Goal: Task Accomplishment & Management: Use online tool/utility

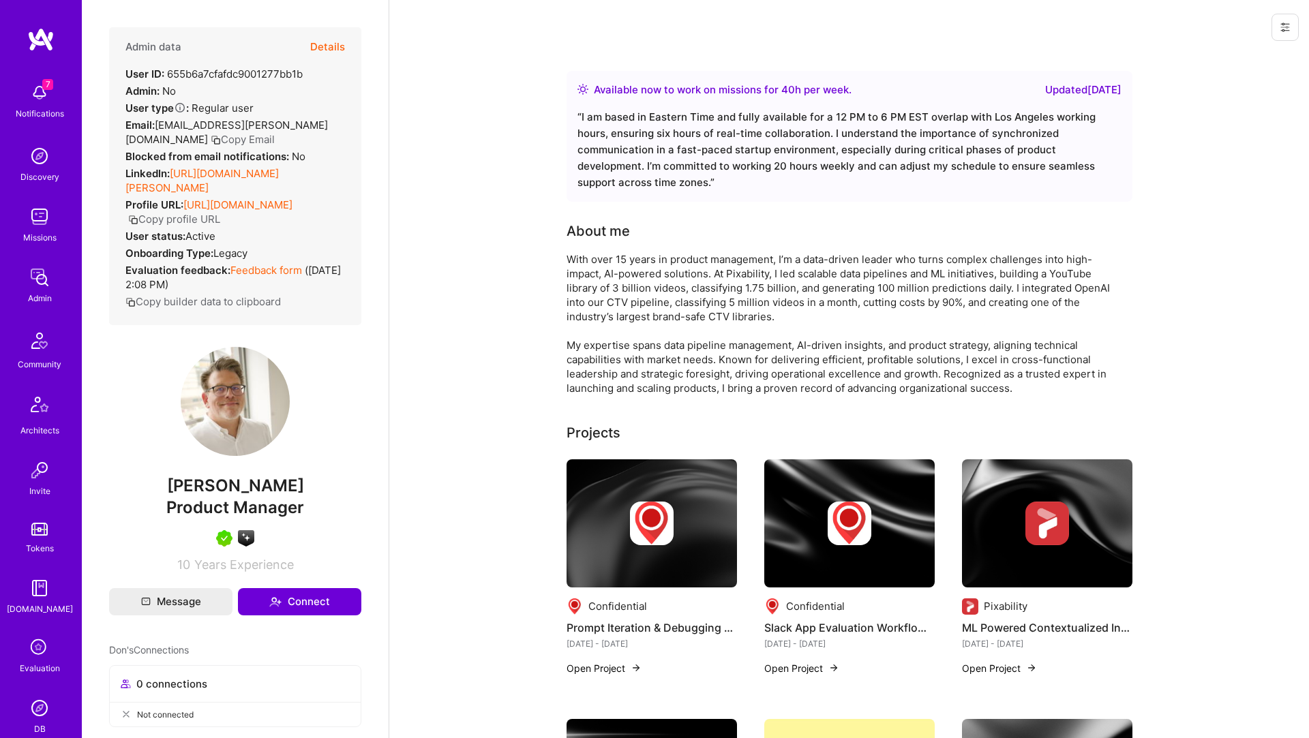
click at [327, 41] on button "Details" at bounding box center [327, 47] width 35 height 40
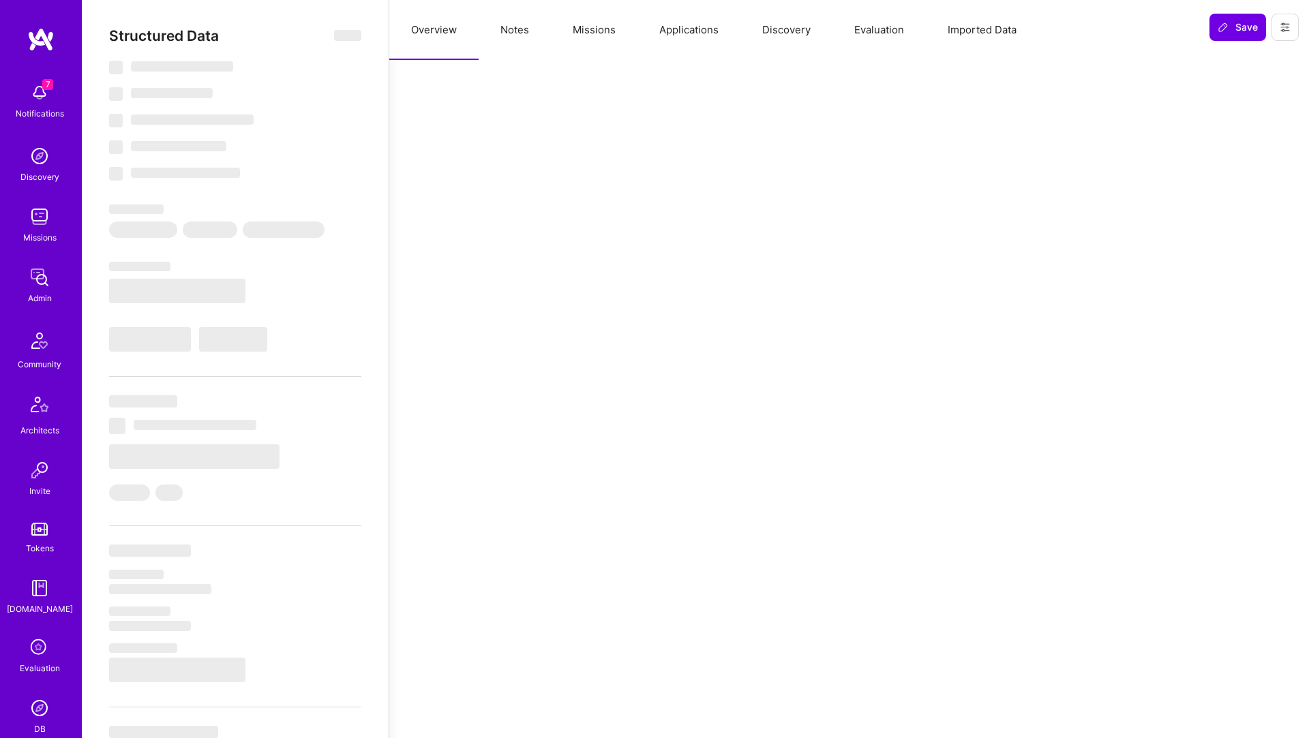
drag, startPoint x: 527, startPoint y: 29, endPoint x: 537, endPoint y: 29, distance: 10.2
click at [527, 29] on button "Notes" at bounding box center [515, 30] width 72 height 60
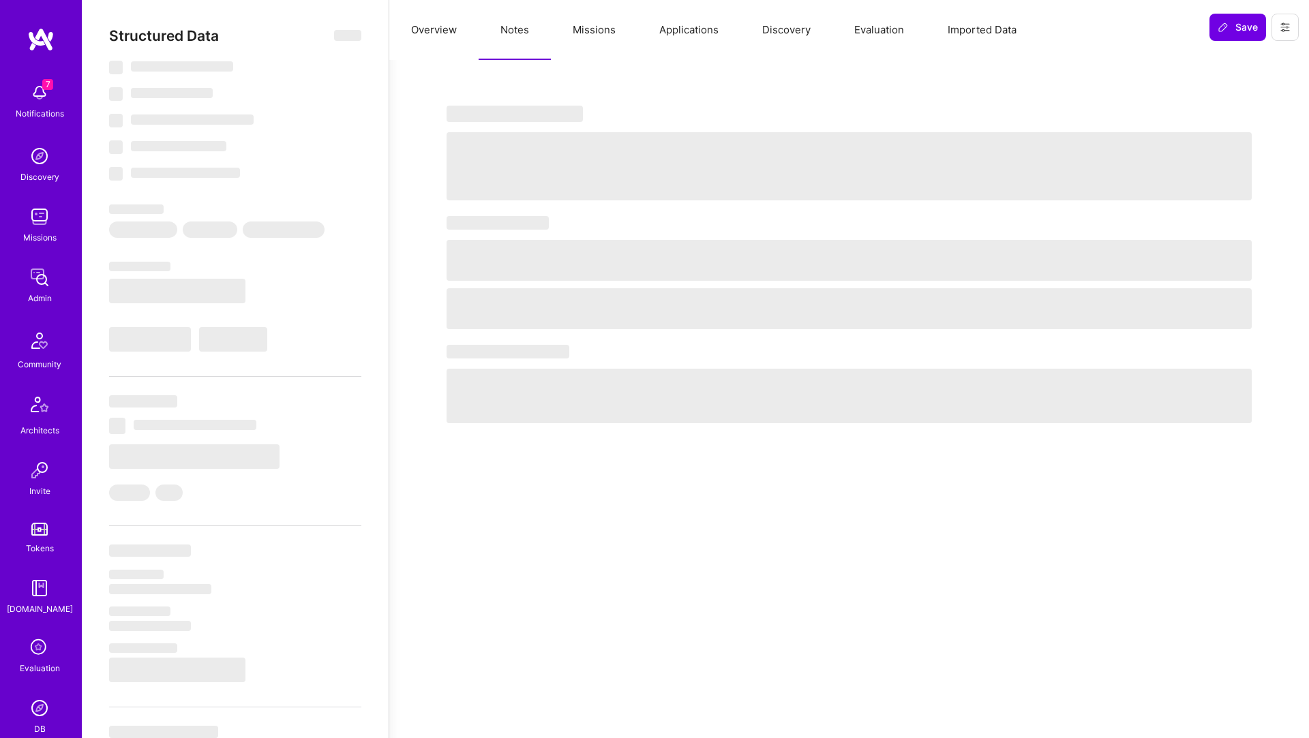
select select "Right Now"
select select "5"
select select "7"
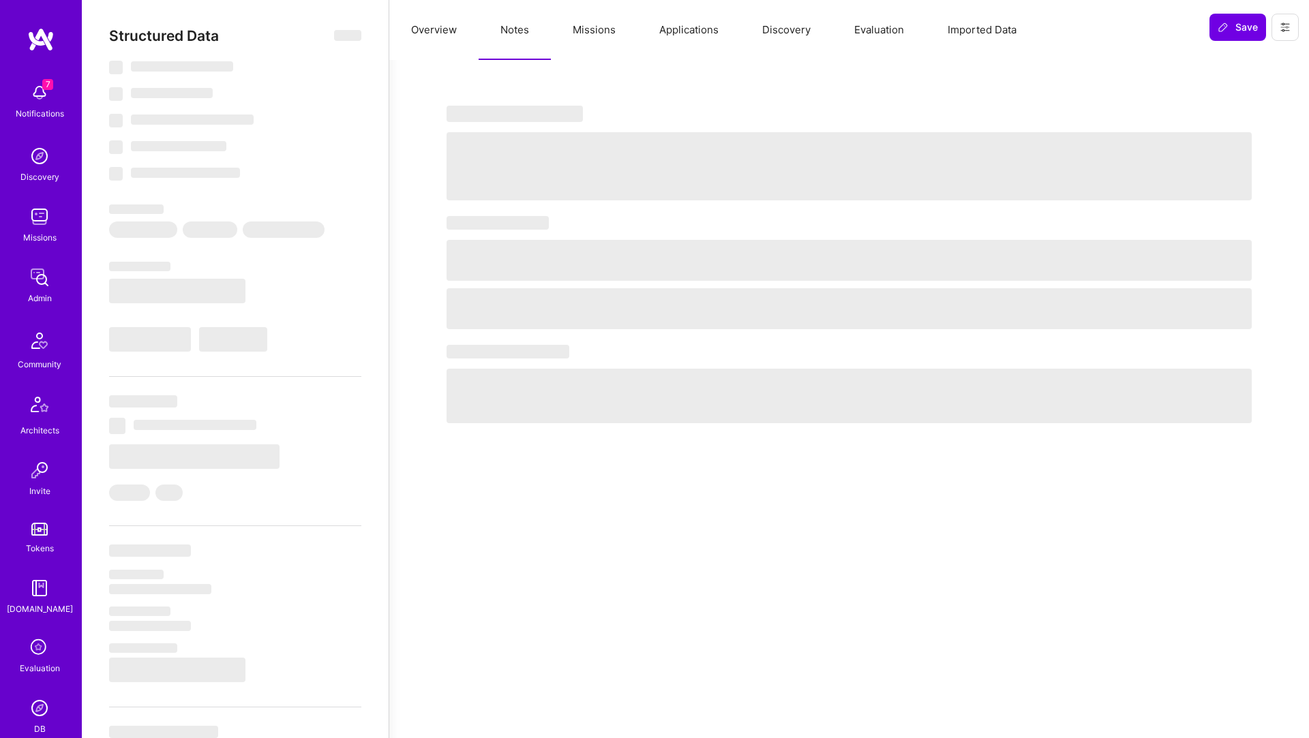
select select "US"
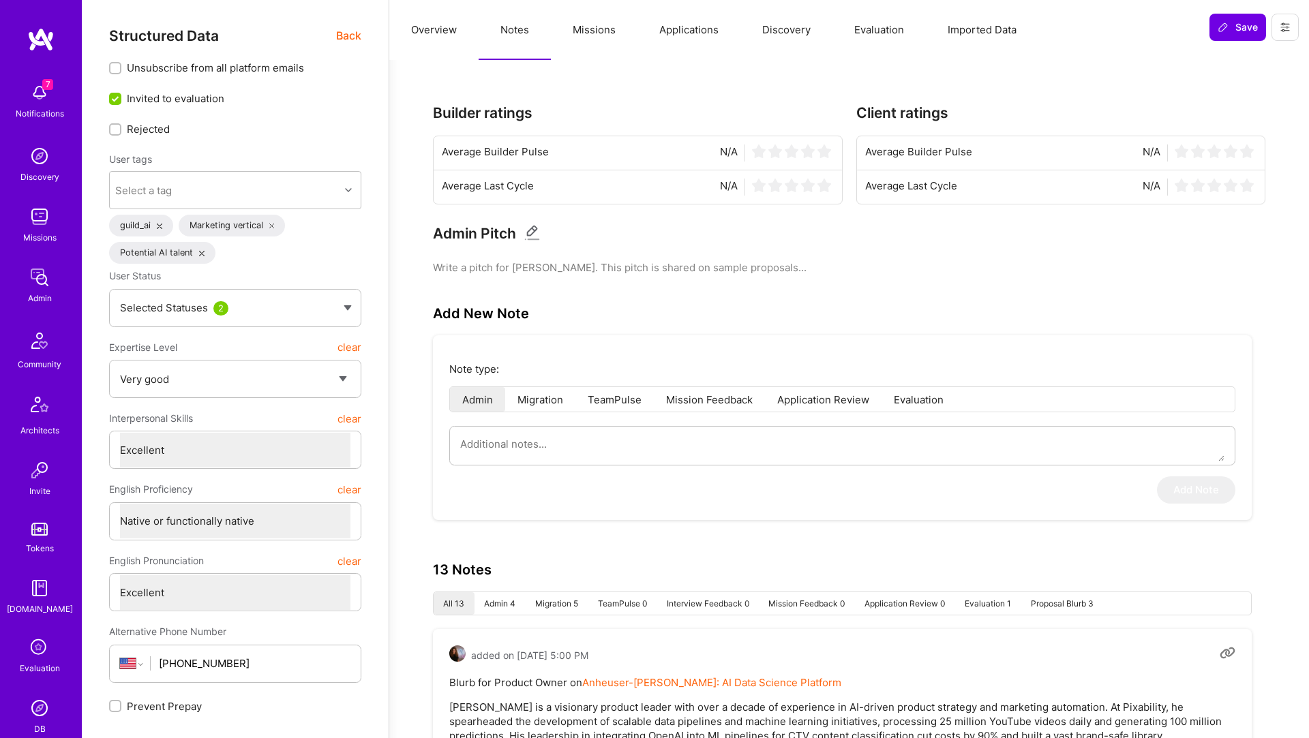
click at [594, 32] on button "Missions" at bounding box center [594, 30] width 87 height 60
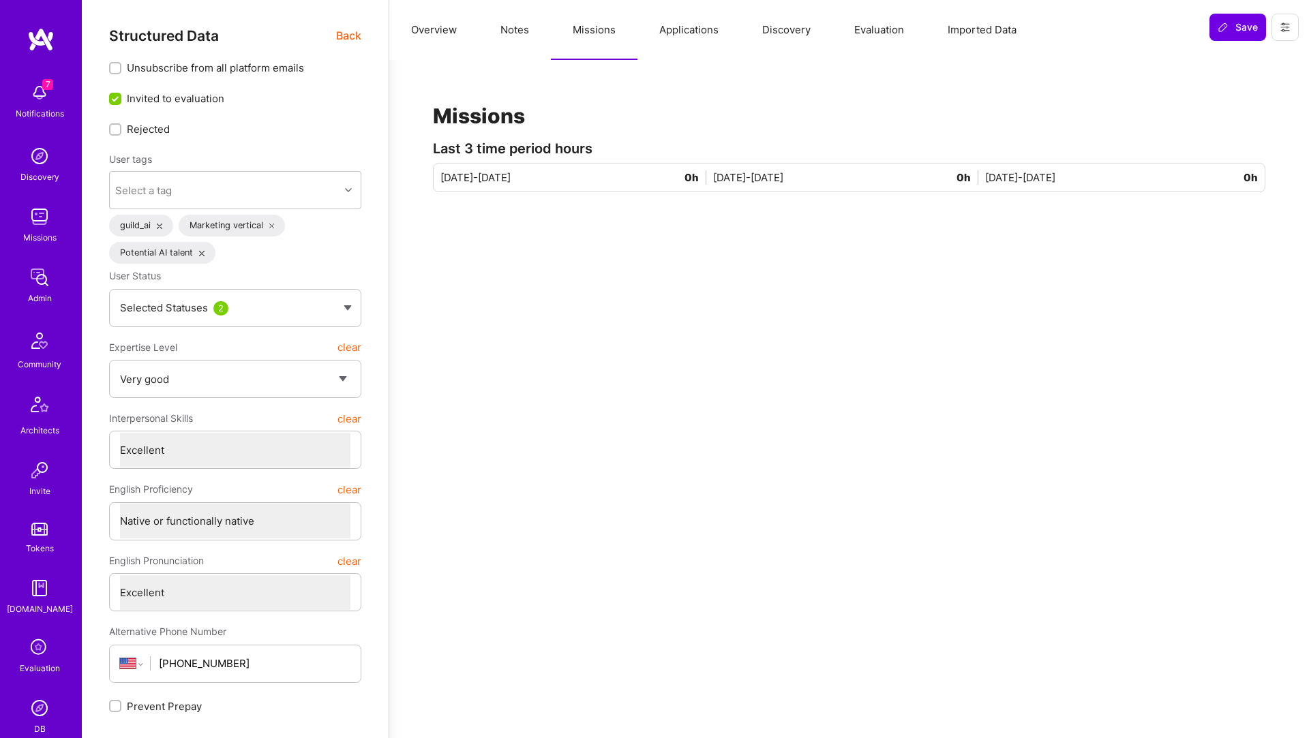
click at [519, 32] on button "Notes" at bounding box center [515, 30] width 72 height 60
type textarea "x"
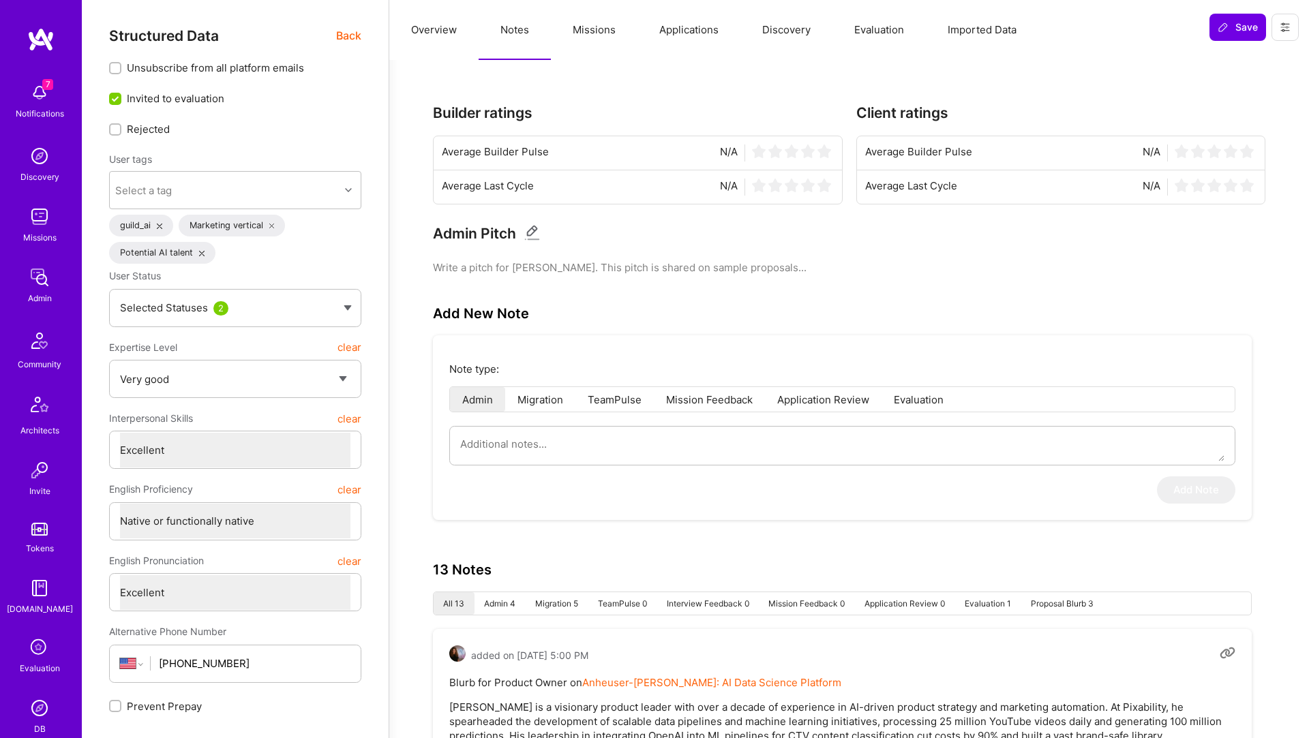
scroll to position [246, 0]
